Goal: Task Accomplishment & Management: Manage account settings

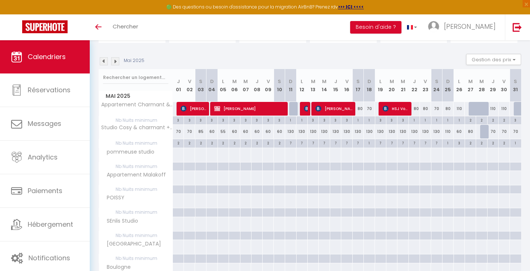
scroll to position [98, 0]
click at [118, 62] on img at bounding box center [115, 61] width 8 height 8
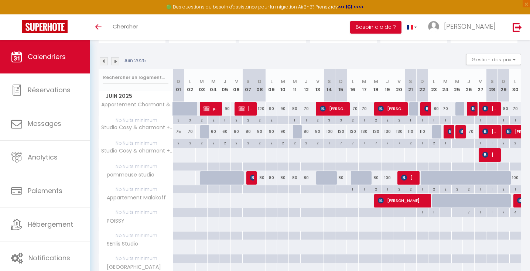
click at [118, 62] on img at bounding box center [115, 61] width 8 height 8
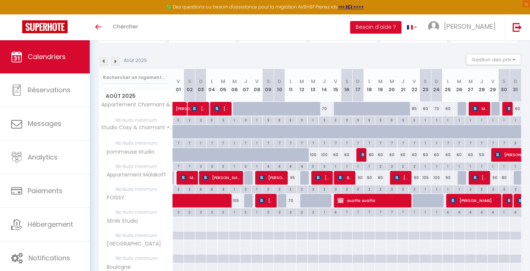
click at [118, 62] on img at bounding box center [115, 61] width 8 height 8
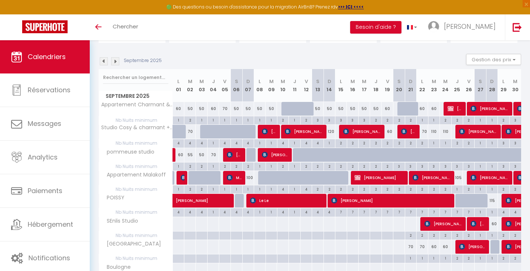
click at [114, 60] on img at bounding box center [115, 61] width 8 height 8
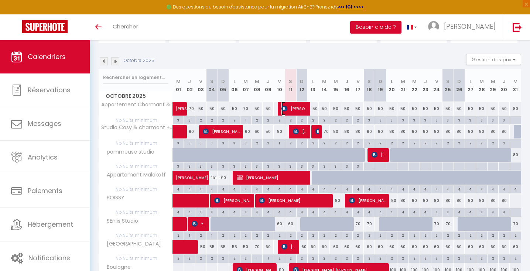
click at [300, 106] on span "[PERSON_NAME]" at bounding box center [294, 108] width 26 height 14
select select "OK"
select select "KO"
select select "0"
select select "1"
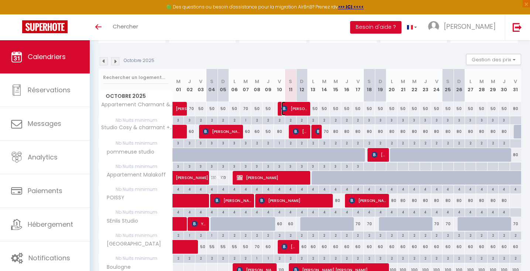
select select "1"
select select
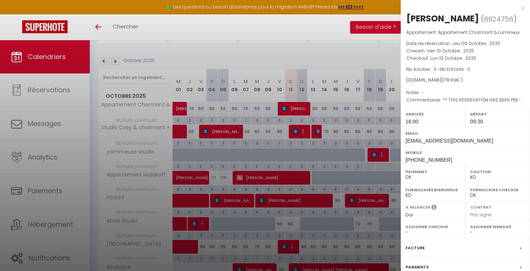
click at [300, 106] on div at bounding box center [265, 135] width 530 height 271
